Goal: Information Seeking & Learning: Find specific fact

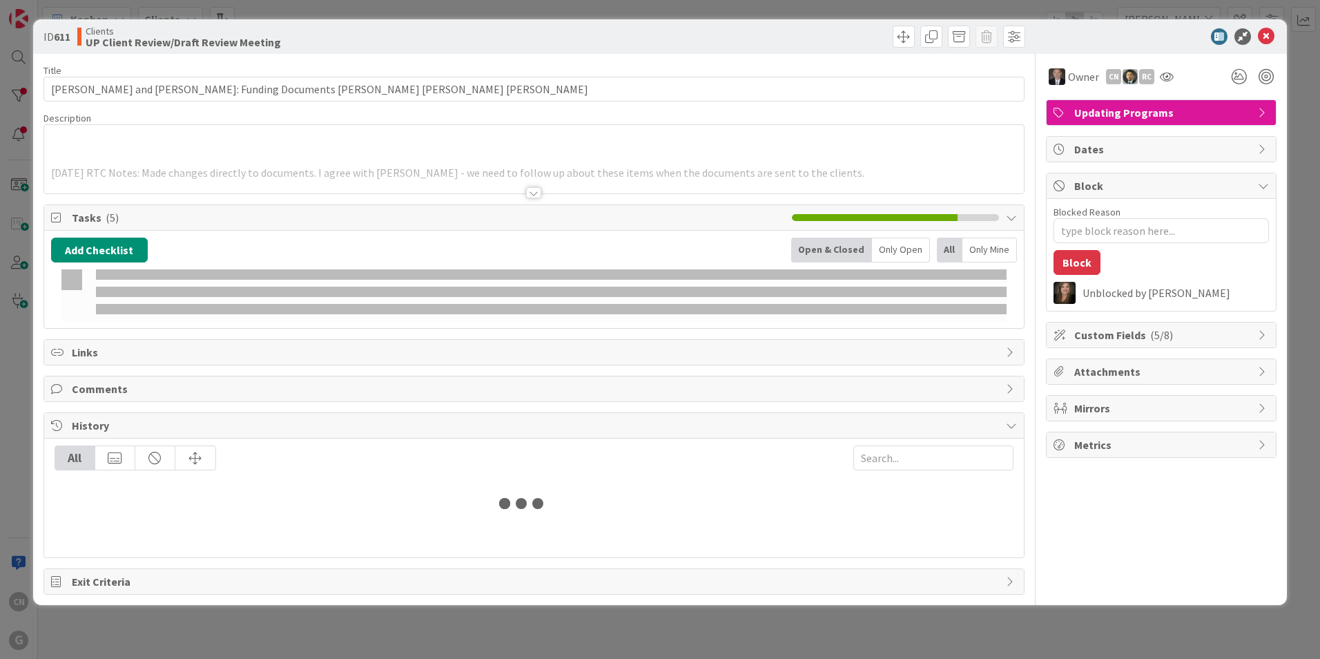
type input "[PERSON_NAME]"
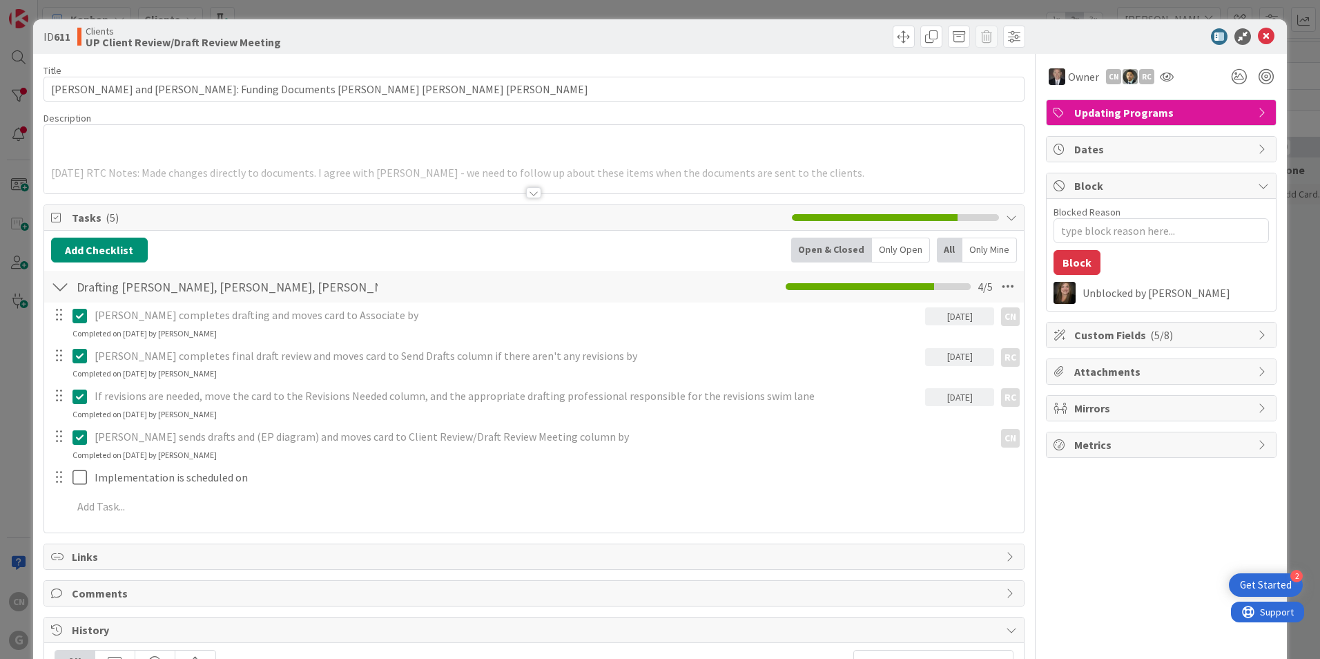
type textarea "x"
click at [221, 144] on p at bounding box center [534, 142] width 966 height 16
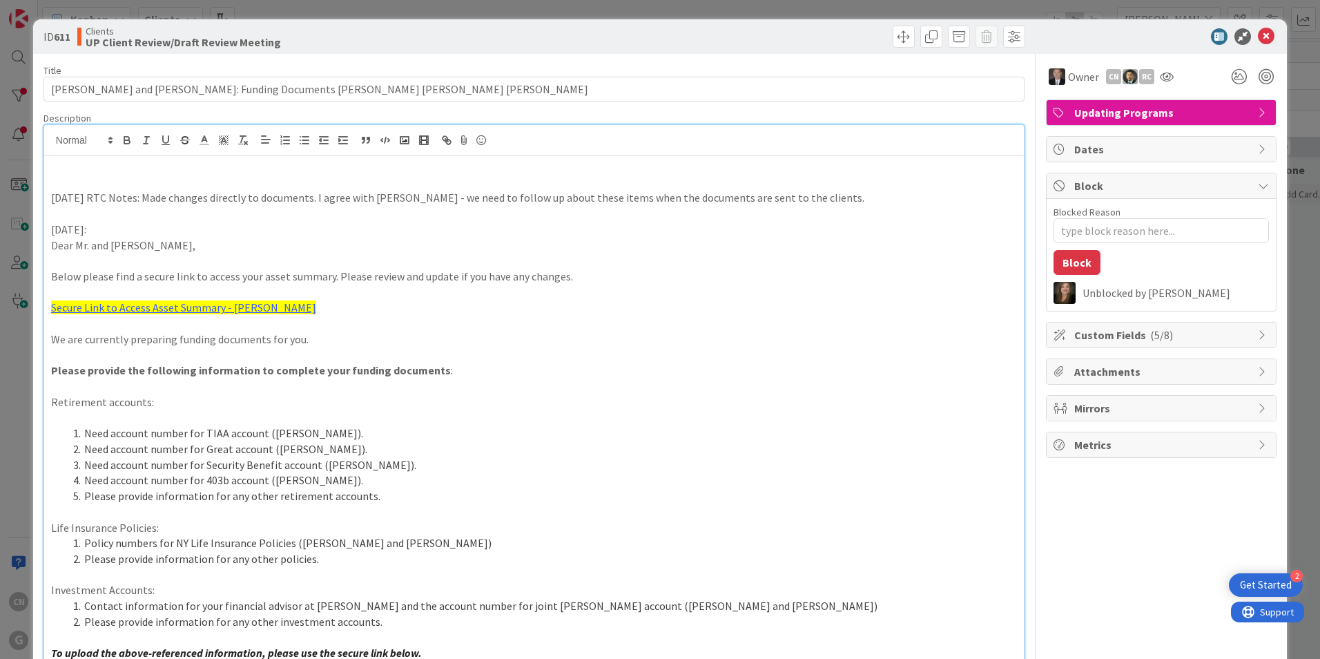
click at [140, 185] on p at bounding box center [534, 183] width 966 height 16
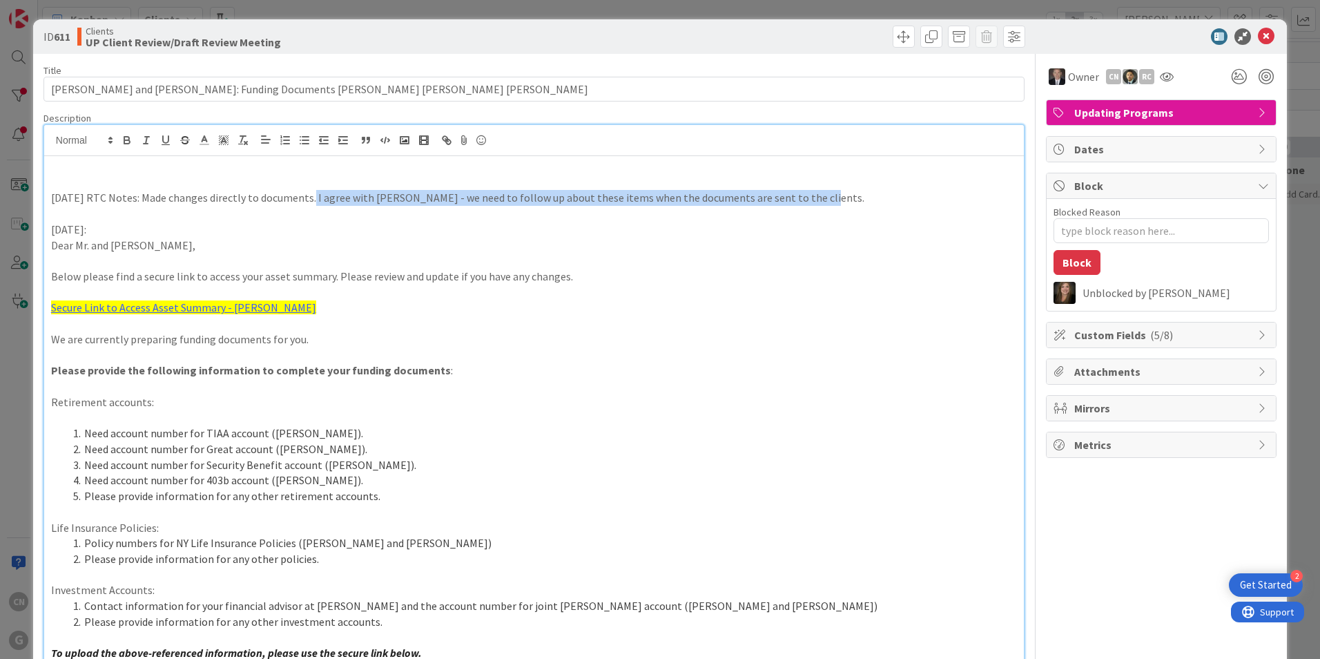
drag, startPoint x: 843, startPoint y: 198, endPoint x: 311, endPoint y: 193, distance: 532.5
click at [311, 193] on p "8/14/2024 RTC Notes: Made changes directly to documents. I agree with Cindy - w…" at bounding box center [534, 198] width 966 height 16
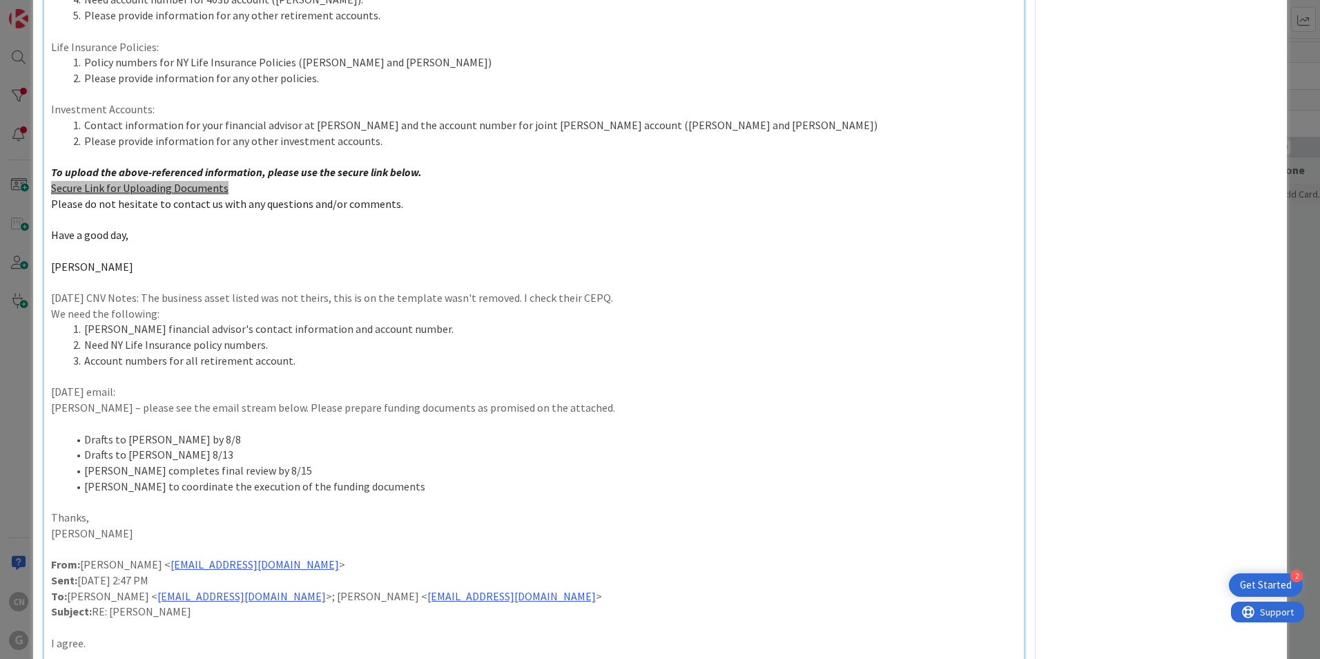
scroll to position [481, 0]
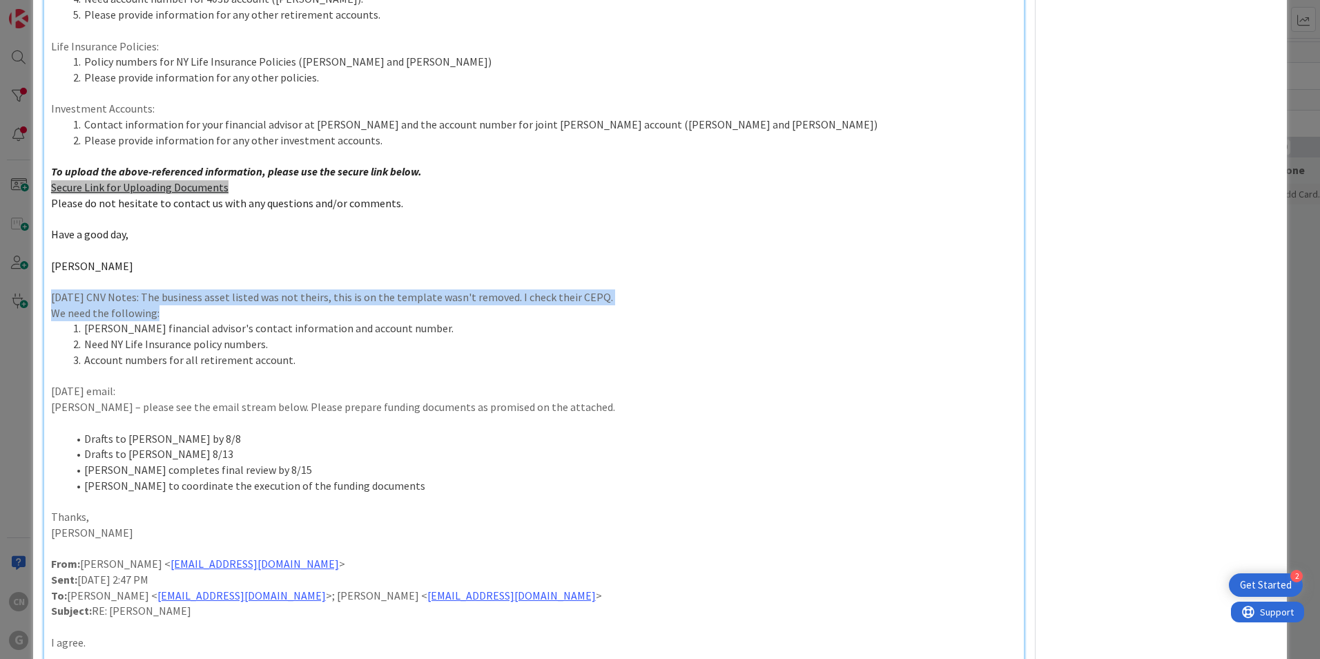
drag, startPoint x: 52, startPoint y: 296, endPoint x: 593, endPoint y: 307, distance: 541.5
click at [593, 307] on div "8/14/2024 RTC Notes: Made changes directly to documents. I agree with Cindy - w…" at bounding box center [534, 224] width 980 height 1099
click at [535, 296] on p "8.8.24 CNV Notes: The business asset listed was not theirs, this is on the temp…" at bounding box center [534, 297] width 966 height 16
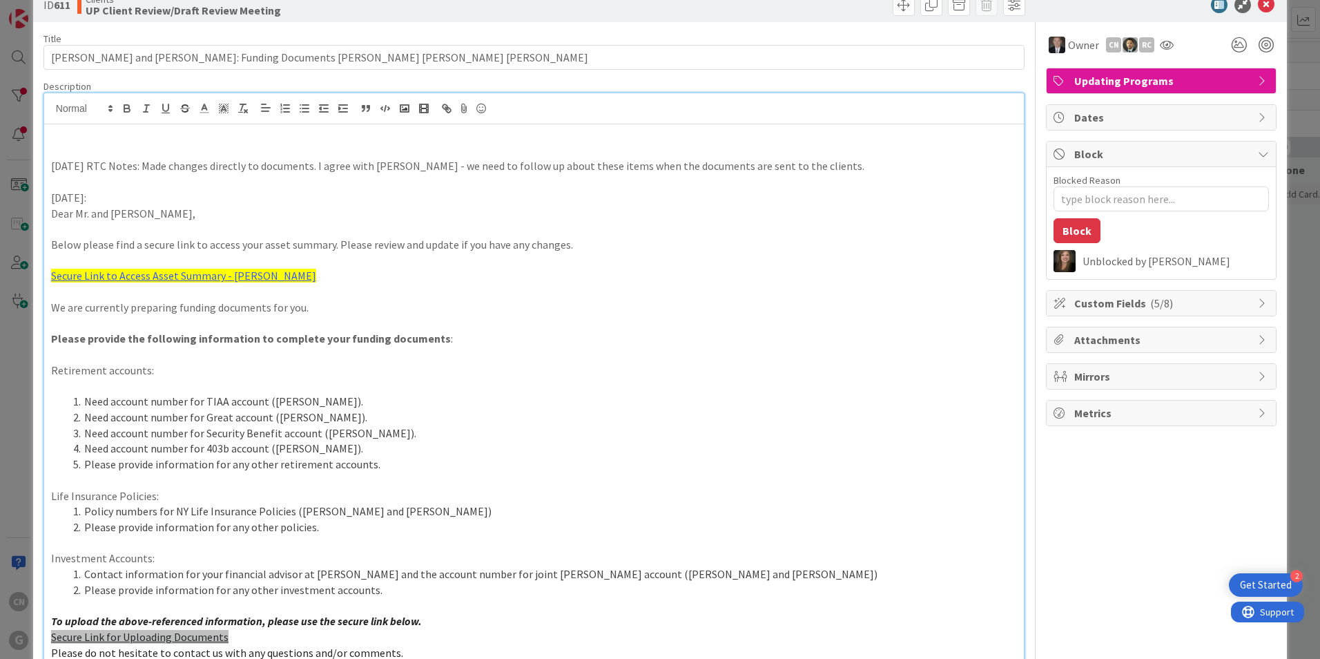
scroll to position [0, 0]
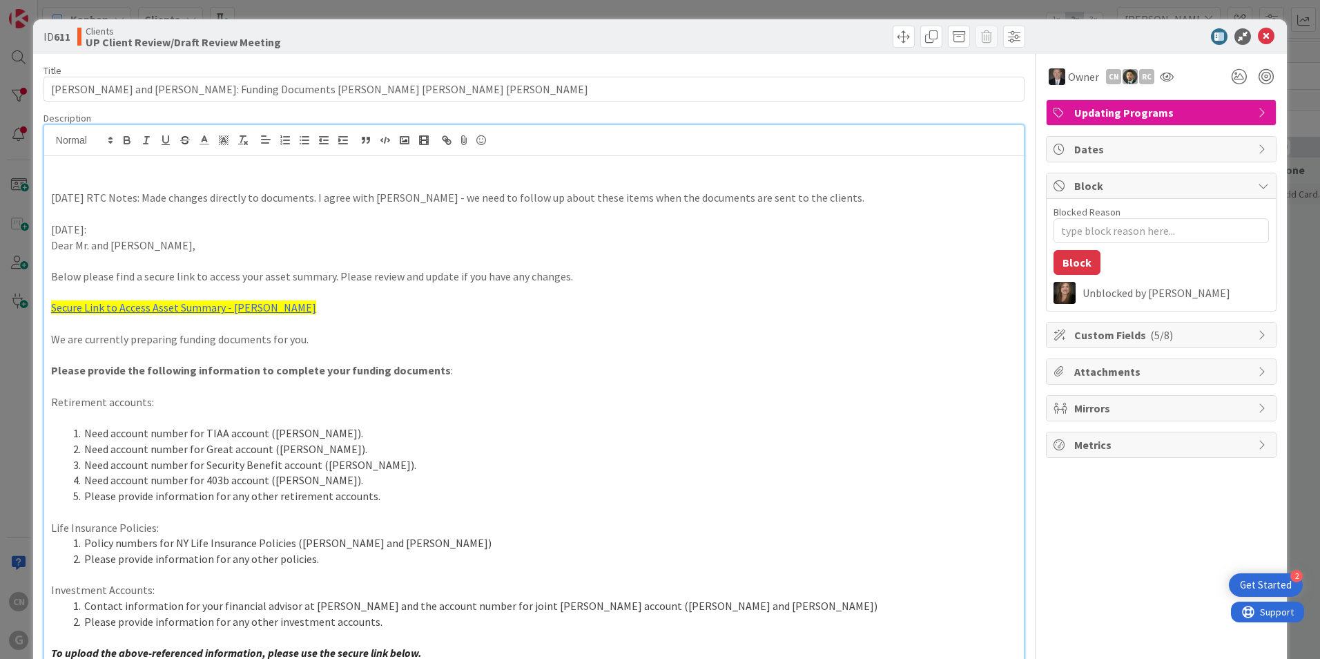
click at [778, 260] on p at bounding box center [534, 261] width 966 height 16
type textarea "x"
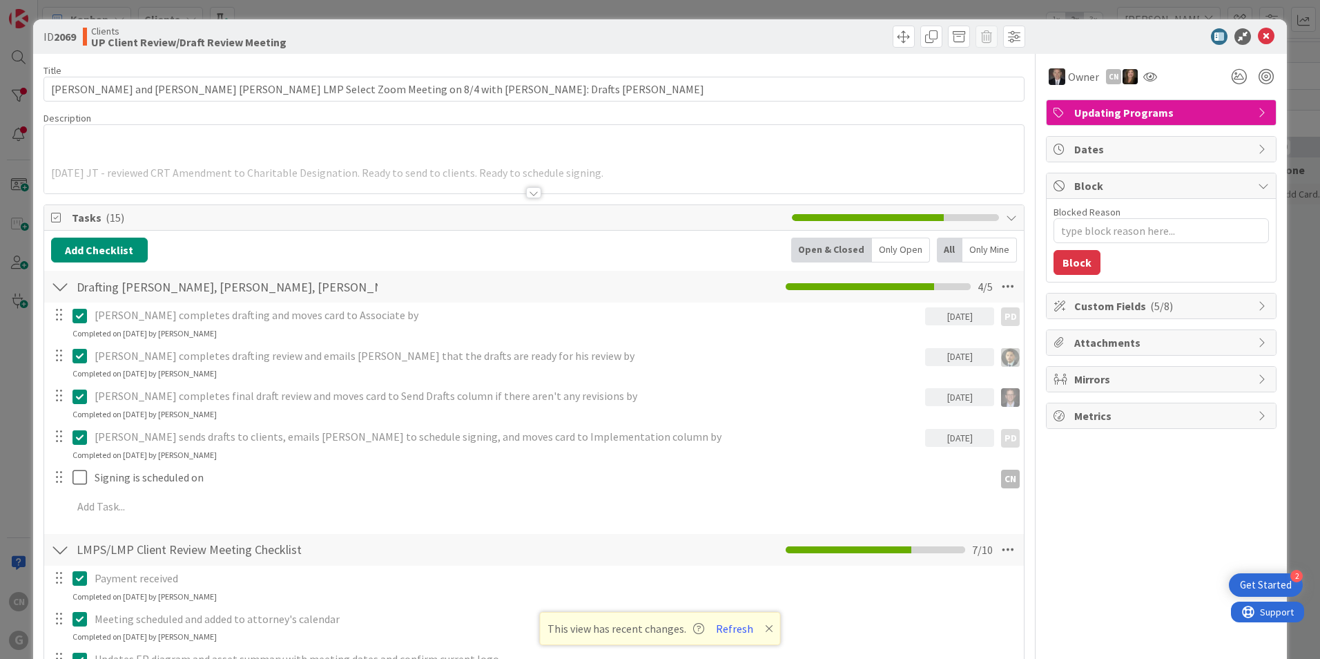
type textarea "x"
